Goal: Task Accomplishment & Management: Manage account settings

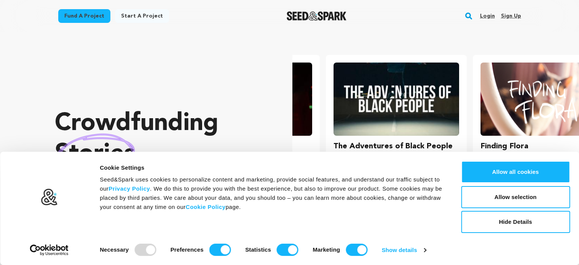
scroll to position [0, 153]
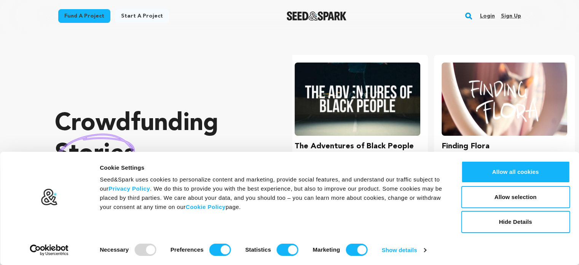
click at [517, 15] on link "Sign up" at bounding box center [511, 16] width 20 height 12
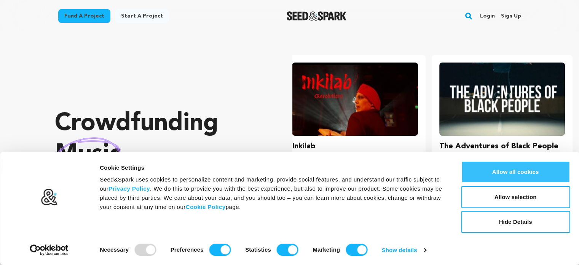
scroll to position [0, 0]
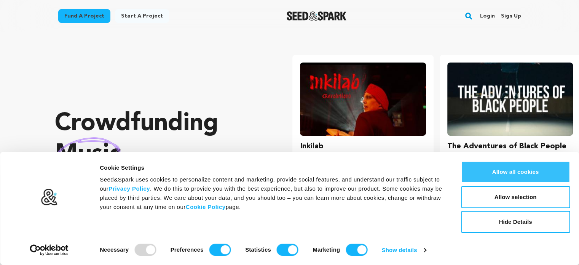
click at [552, 175] on button "Allow all cookies" at bounding box center [515, 172] width 109 height 22
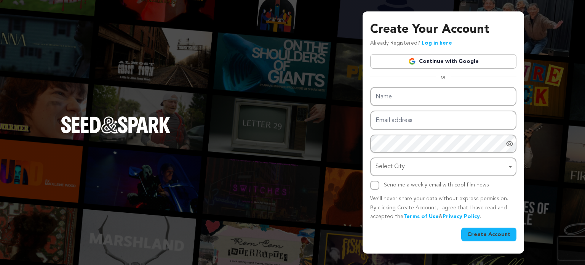
click at [445, 63] on link "Continue with Google" at bounding box center [443, 61] width 146 height 14
type input "FlickPack"
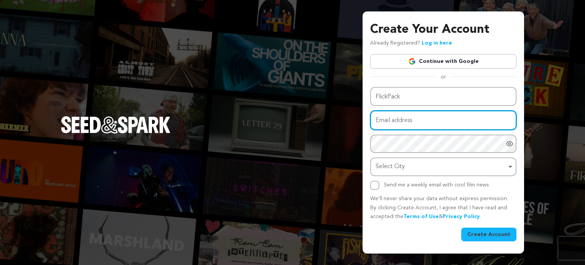
click at [413, 127] on input "Email address" at bounding box center [443, 119] width 146 height 19
type input "[EMAIL_ADDRESS][DOMAIN_NAME]"
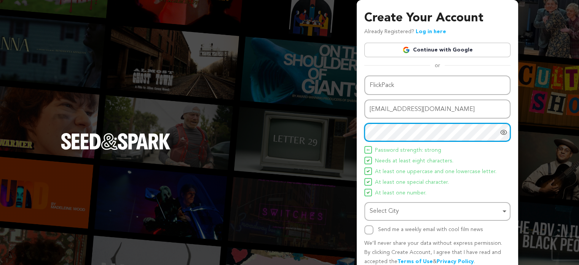
click at [403, 214] on div "Select City Remove item" at bounding box center [435, 211] width 131 height 11
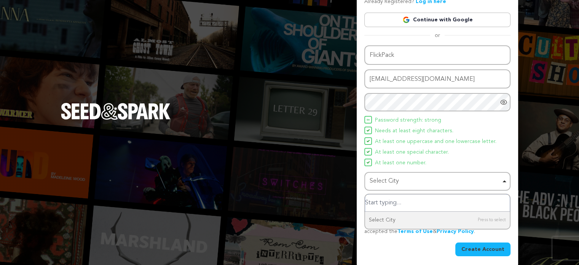
scroll to position [33, 0]
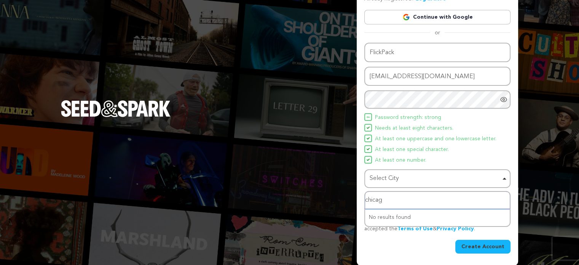
type input "chicagi"
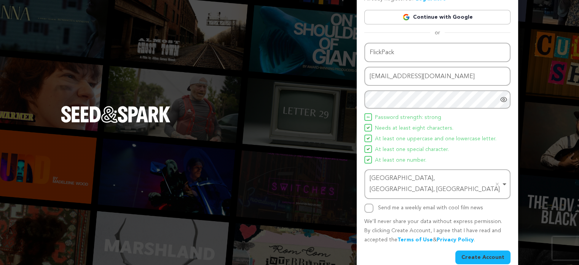
click at [387, 205] on label "Send me a weekly email with cool film news" at bounding box center [430, 207] width 105 height 5
click at [374, 203] on input "Send me a weekly email with cool film news" at bounding box center [368, 207] width 9 height 9
checkbox input "true"
click at [506, 254] on div "Create Your Account Already Registered? Log in here Continue with Google or eyJ…" at bounding box center [437, 121] width 161 height 309
click at [493, 250] on button "Create Account" at bounding box center [482, 257] width 55 height 14
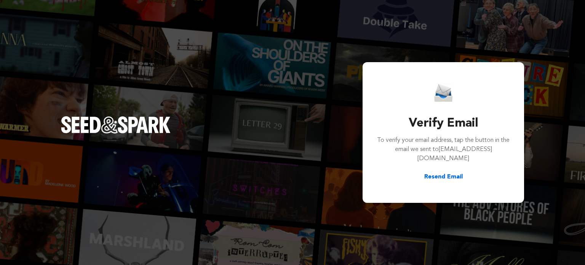
click at [442, 173] on button "Resend Email" at bounding box center [443, 176] width 38 height 9
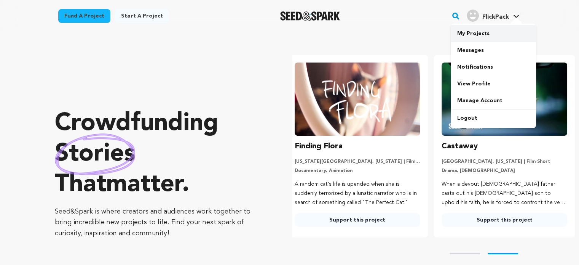
scroll to position [0, 153]
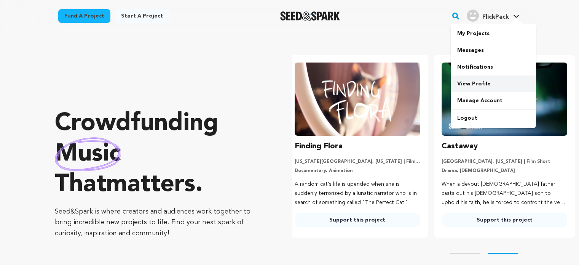
click at [481, 81] on link "View Profile" at bounding box center [493, 83] width 85 height 17
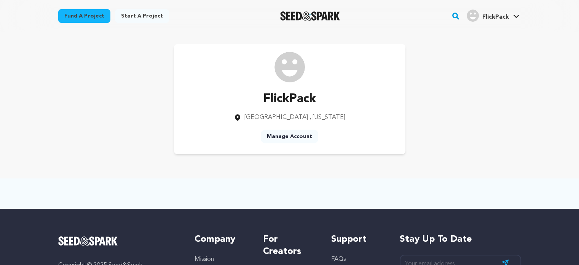
click at [296, 139] on link "Manage Account" at bounding box center [290, 136] width 58 height 14
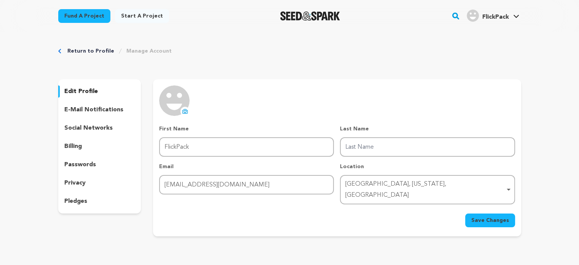
click at [88, 129] on p "social networks" at bounding box center [88, 127] width 48 height 9
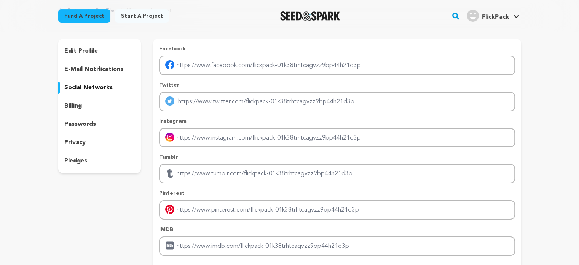
scroll to position [38, 0]
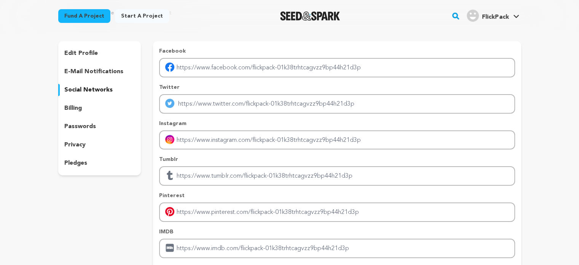
click at [97, 58] on div "edit profile" at bounding box center [99, 53] width 83 height 12
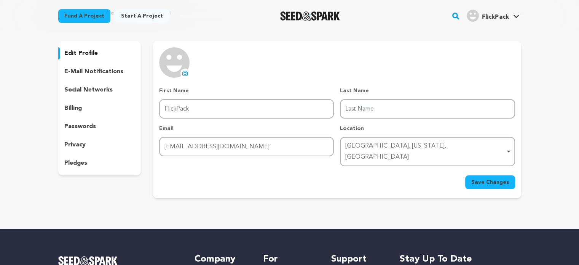
click at [185, 71] on icon at bounding box center [185, 73] width 6 height 6
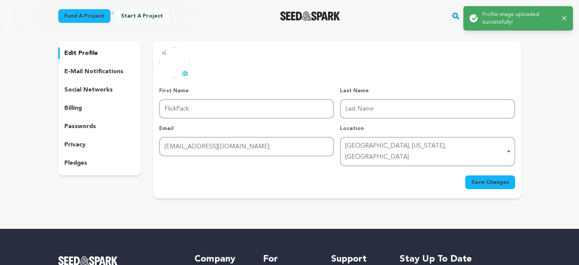
click at [484, 178] on span "Save Changes" at bounding box center [490, 182] width 38 height 8
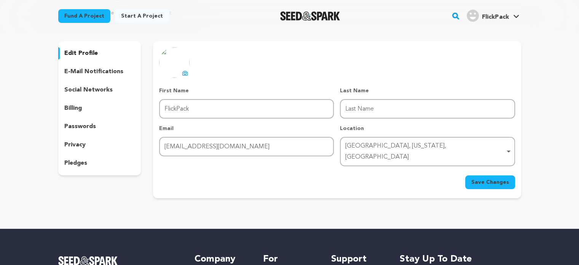
click at [99, 95] on div "social networks" at bounding box center [99, 90] width 83 height 12
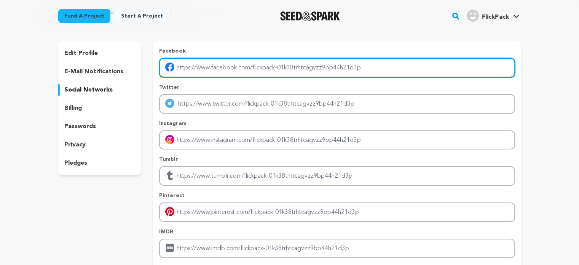
click at [267, 67] on input "Enter facebook profile link" at bounding box center [337, 67] width 356 height 19
type input "https://www.facebook.com/FlickPackUSA/"
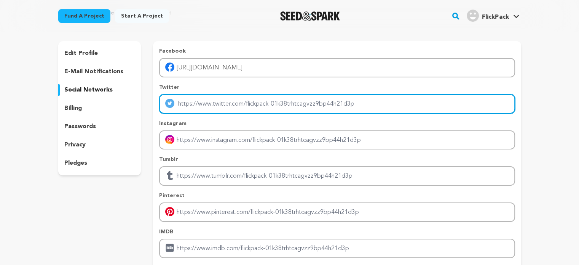
click at [238, 97] on input "Enter twitter profile link" at bounding box center [337, 103] width 356 height 19
type input "https://x.com/FlickPack21231"
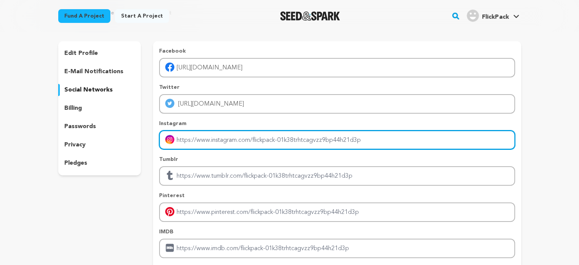
click at [242, 137] on input "Enter instagram handle link" at bounding box center [337, 139] width 356 height 19
type input "https://www.instagram.com/flickpackusa/"
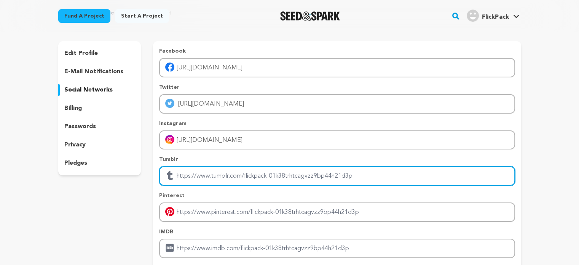
click at [238, 172] on input "Enter tubmlr profile link" at bounding box center [337, 175] width 356 height 19
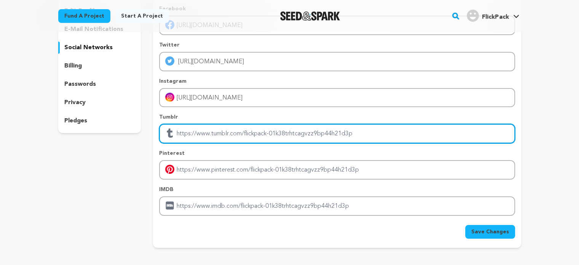
scroll to position [114, 0]
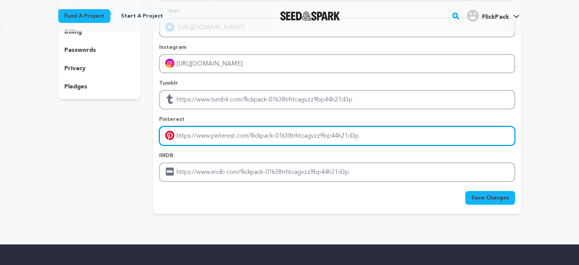
click at [262, 137] on input "Enter pinterest profile link" at bounding box center [337, 135] width 356 height 19
type input "https://www.pinterest.com/flickpack/"
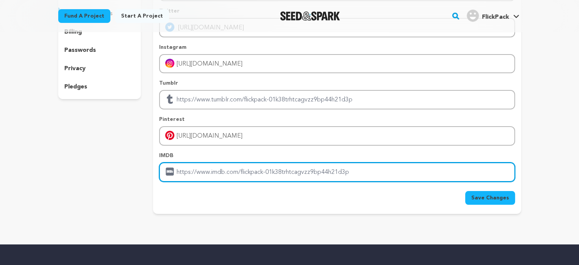
click at [240, 167] on input "Enter IMDB profile link" at bounding box center [337, 171] width 356 height 19
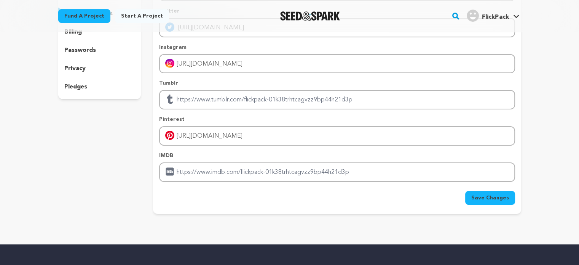
click at [494, 194] on span "Save Changes" at bounding box center [490, 198] width 38 height 8
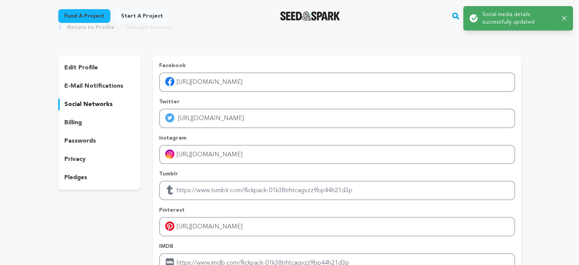
scroll to position [0, 0]
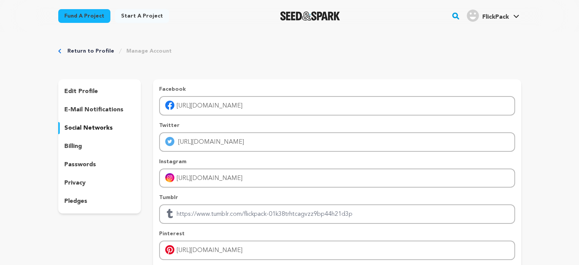
click at [499, 20] on span "FlickPack" at bounding box center [495, 17] width 27 height 6
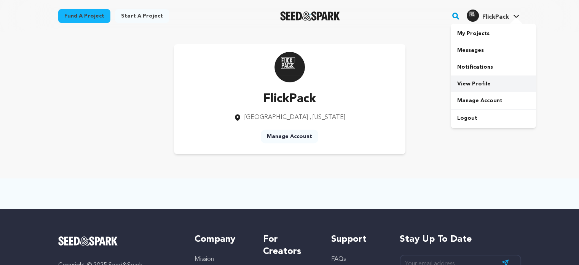
click at [477, 80] on link "View Profile" at bounding box center [493, 83] width 85 height 17
click at [291, 142] on link "Manage Account" at bounding box center [290, 136] width 58 height 14
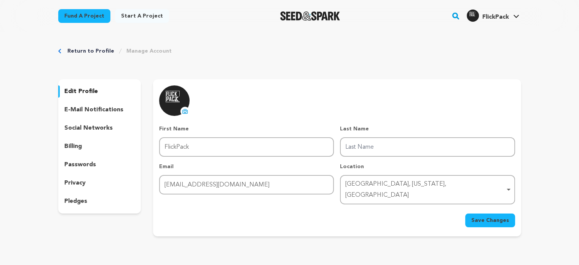
click at [92, 129] on p "social networks" at bounding box center [88, 127] width 48 height 9
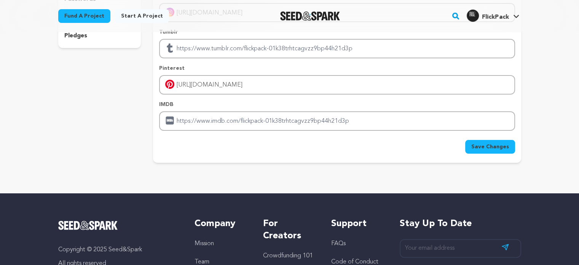
scroll to position [190, 0]
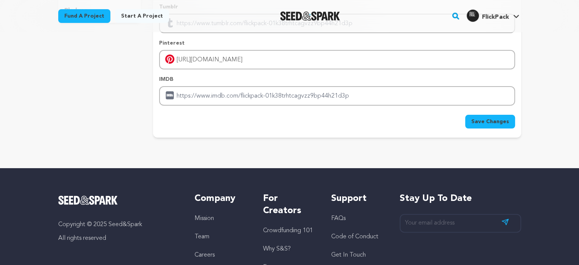
click at [503, 129] on div "Facebook https://www.facebook.com/FlickPackUSA/ Twitter https://x.com/FlickPack…" at bounding box center [337, 13] width 368 height 249
click at [502, 125] on button "Save Changes" at bounding box center [490, 122] width 50 height 14
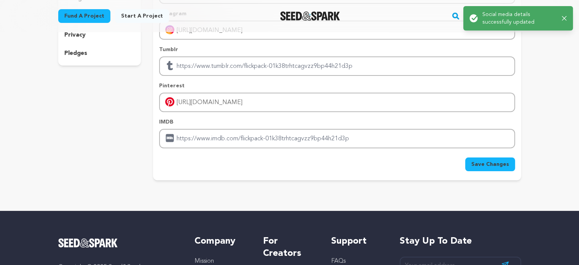
scroll to position [0, 0]
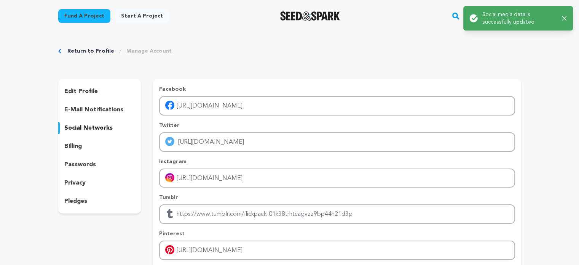
click at [139, 18] on link "Start a project" at bounding box center [142, 16] width 54 height 14
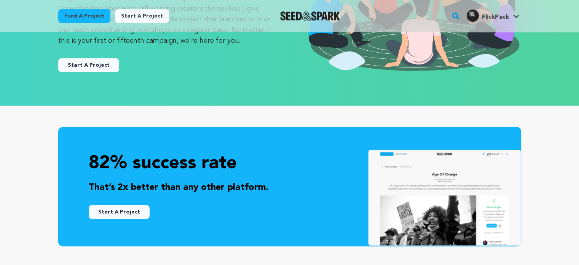
scroll to position [114, 0]
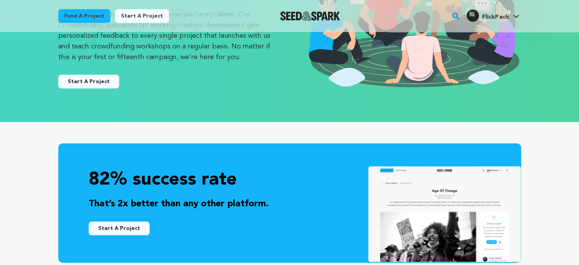
click at [94, 81] on button "Start A Project" at bounding box center [88, 82] width 61 height 14
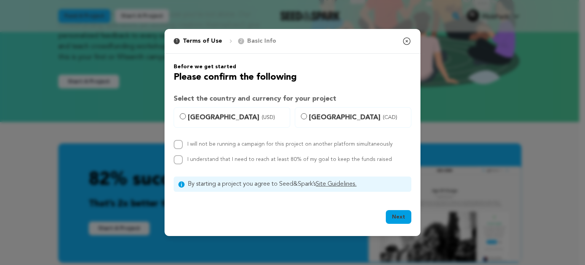
click at [405, 43] on icon "button" at bounding box center [406, 41] width 9 height 9
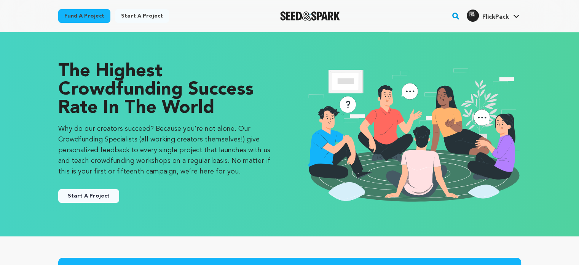
scroll to position [0, 0]
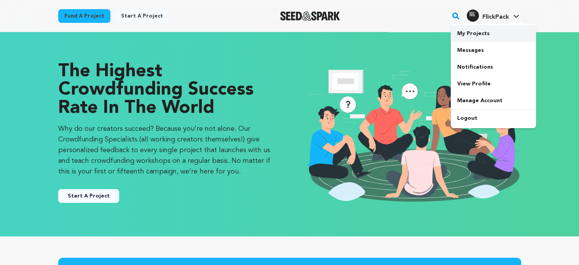
click at [482, 28] on link "My Projects" at bounding box center [493, 33] width 85 height 17
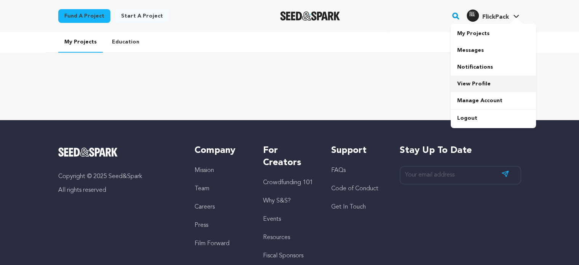
click at [480, 84] on link "View Profile" at bounding box center [493, 83] width 85 height 17
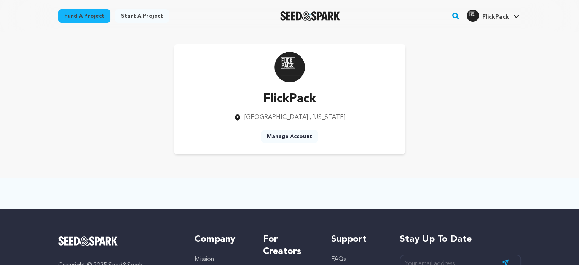
click at [240, 118] on icon at bounding box center [237, 117] width 5 height 6
